Goal: Information Seeking & Learning: Find specific page/section

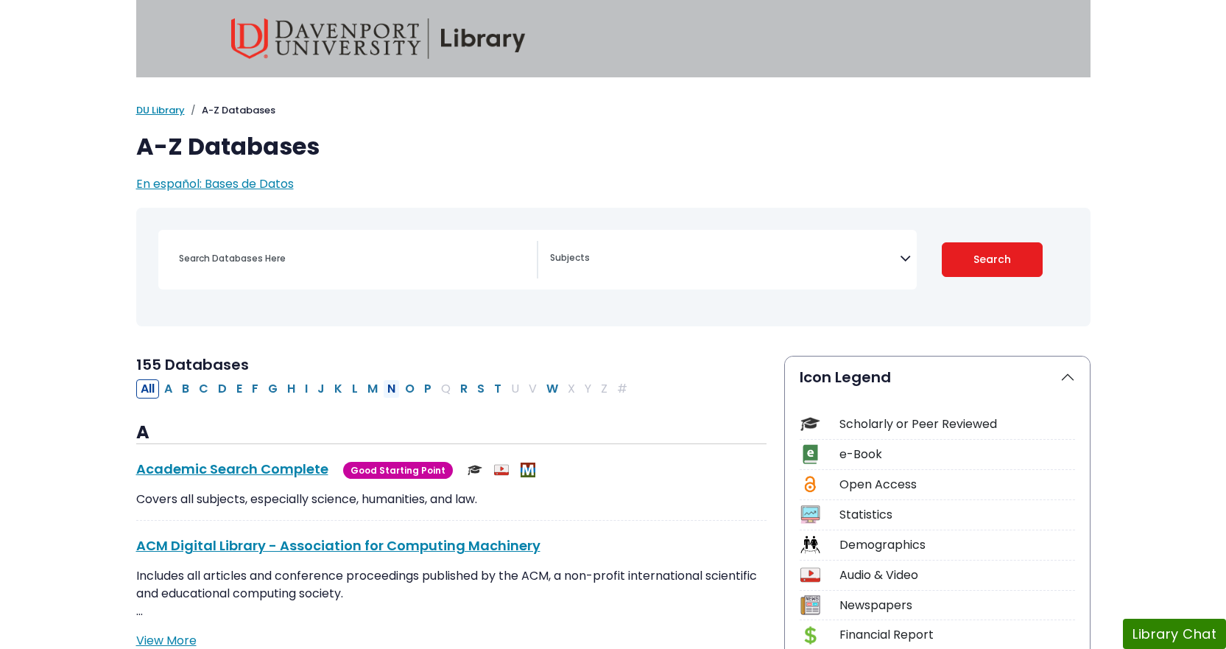
click at [390, 390] on button "N" at bounding box center [391, 388] width 17 height 19
select select "Database Subject Filter"
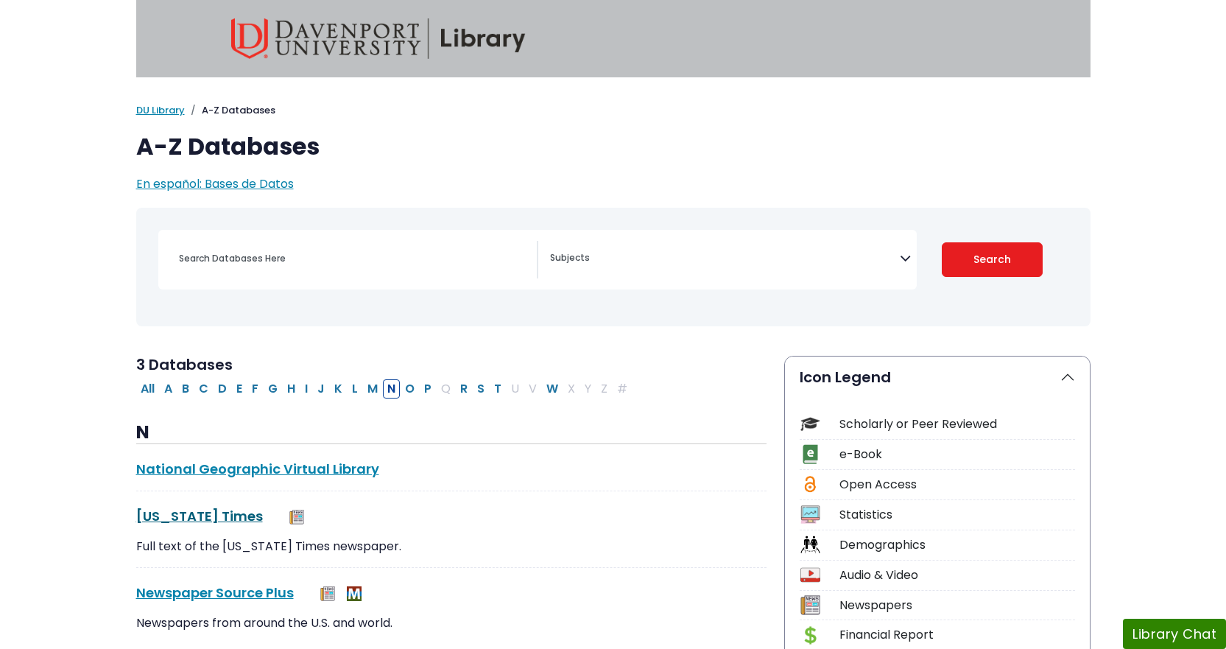
click at [208, 518] on link "New York Times This link opens in a new window" at bounding box center [199, 516] width 127 height 18
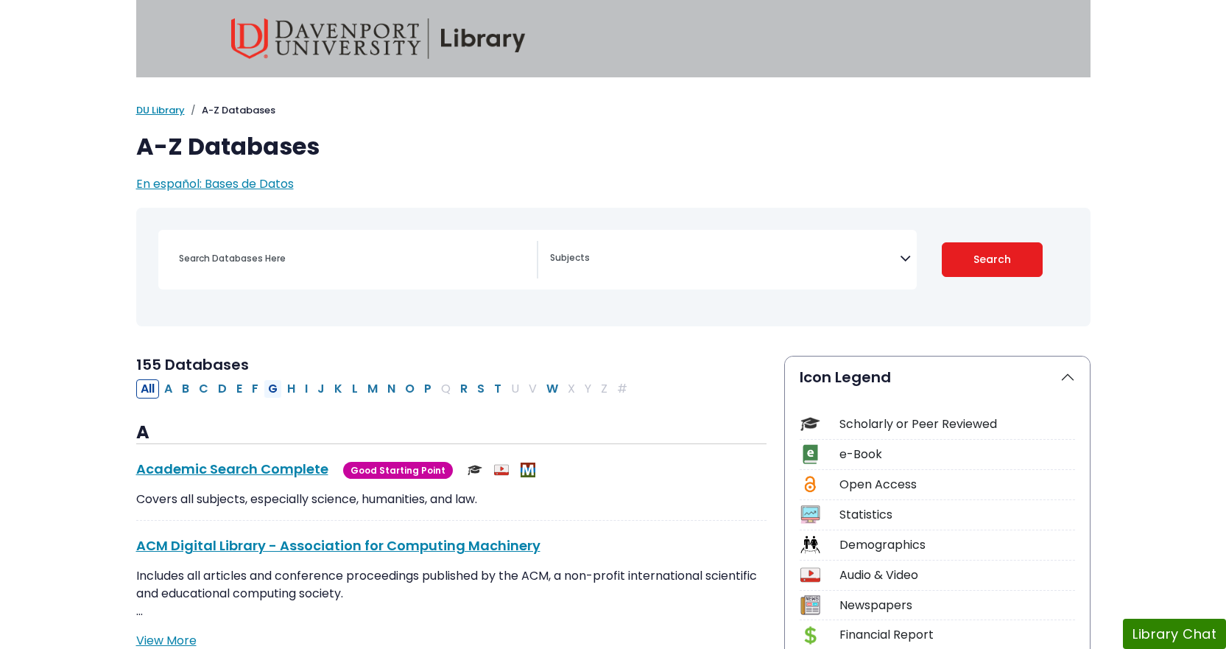
click at [274, 388] on button "G" at bounding box center [273, 388] width 18 height 19
select select "Database Subject Filter"
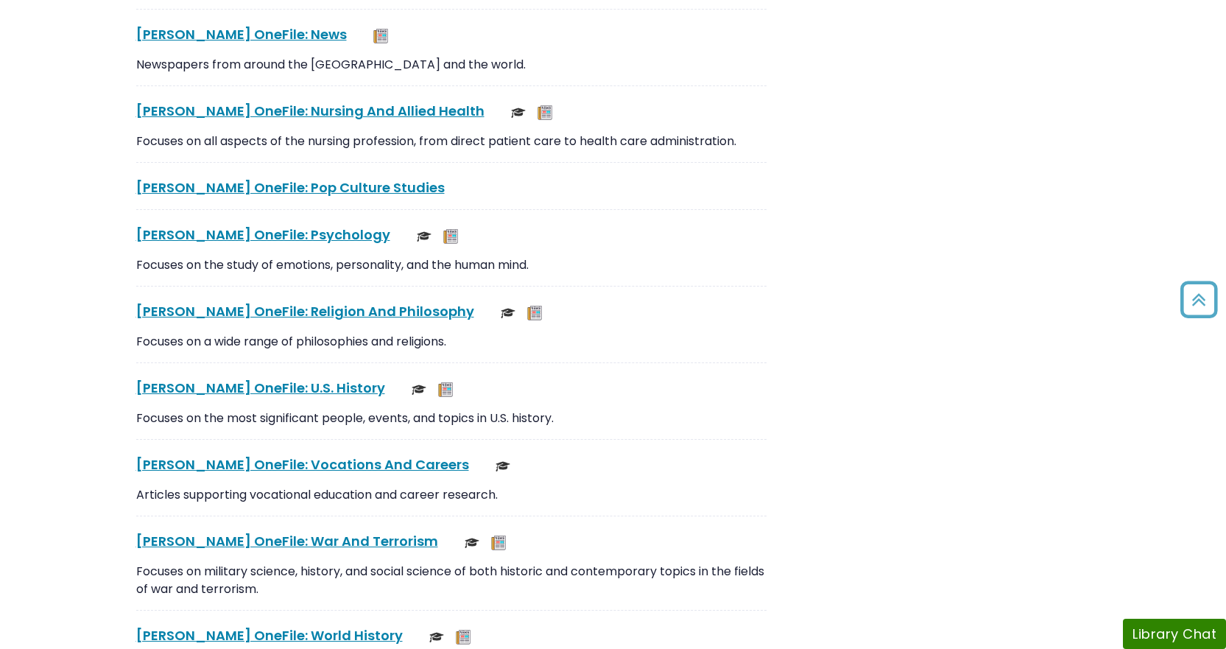
scroll to position [4045, 0]
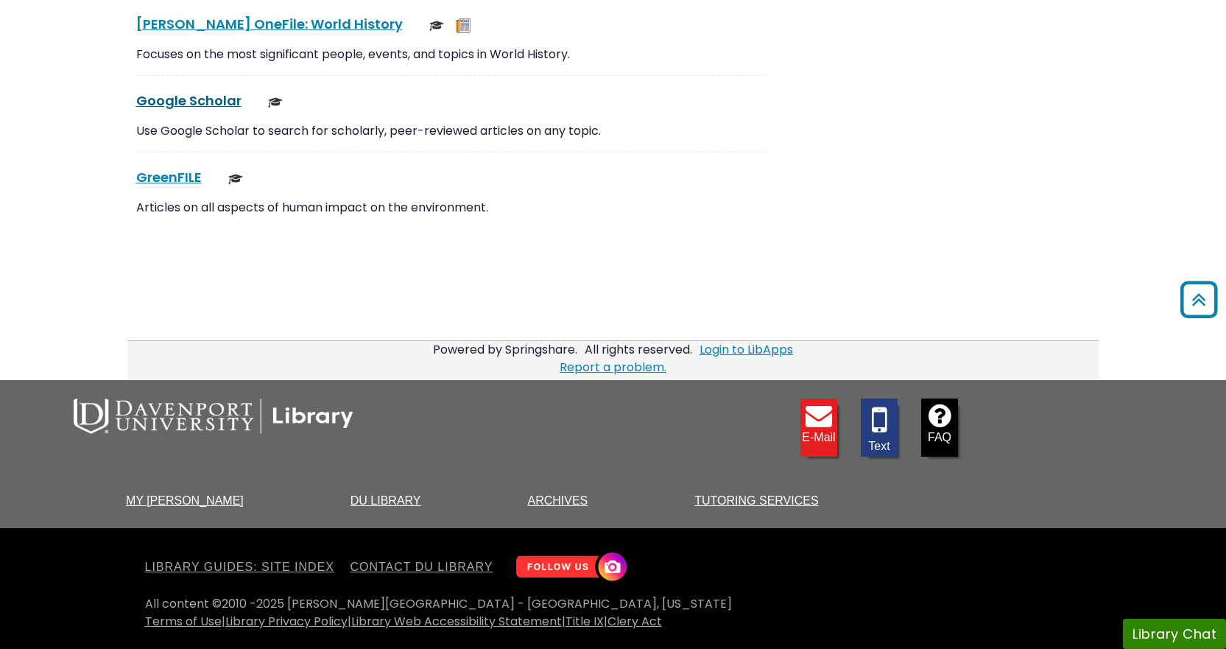
click at [199, 98] on link "Google Scholar This link opens in a new window" at bounding box center [188, 100] width 105 height 18
